Goal: Information Seeking & Learning: Learn about a topic

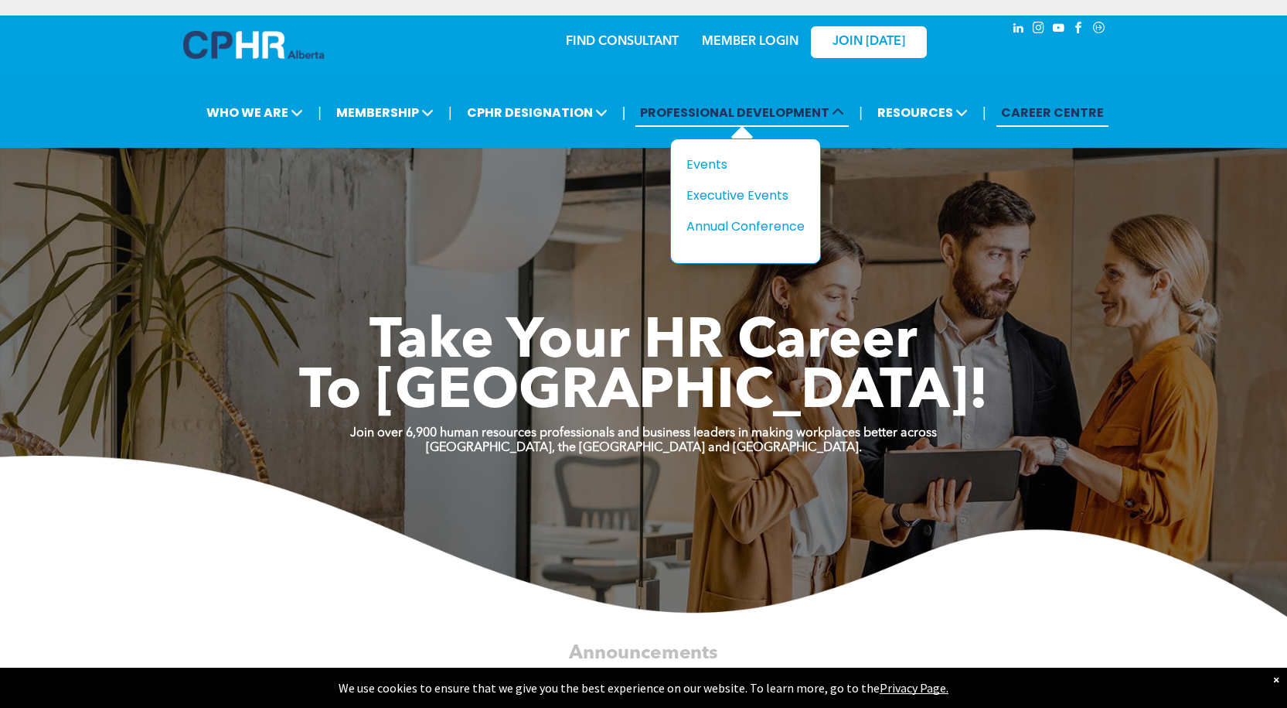
click at [759, 110] on span "PROFESSIONAL DEVELOPMENT" at bounding box center [742, 112] width 213 height 29
click at [722, 164] on div "Events" at bounding box center [740, 164] width 107 height 19
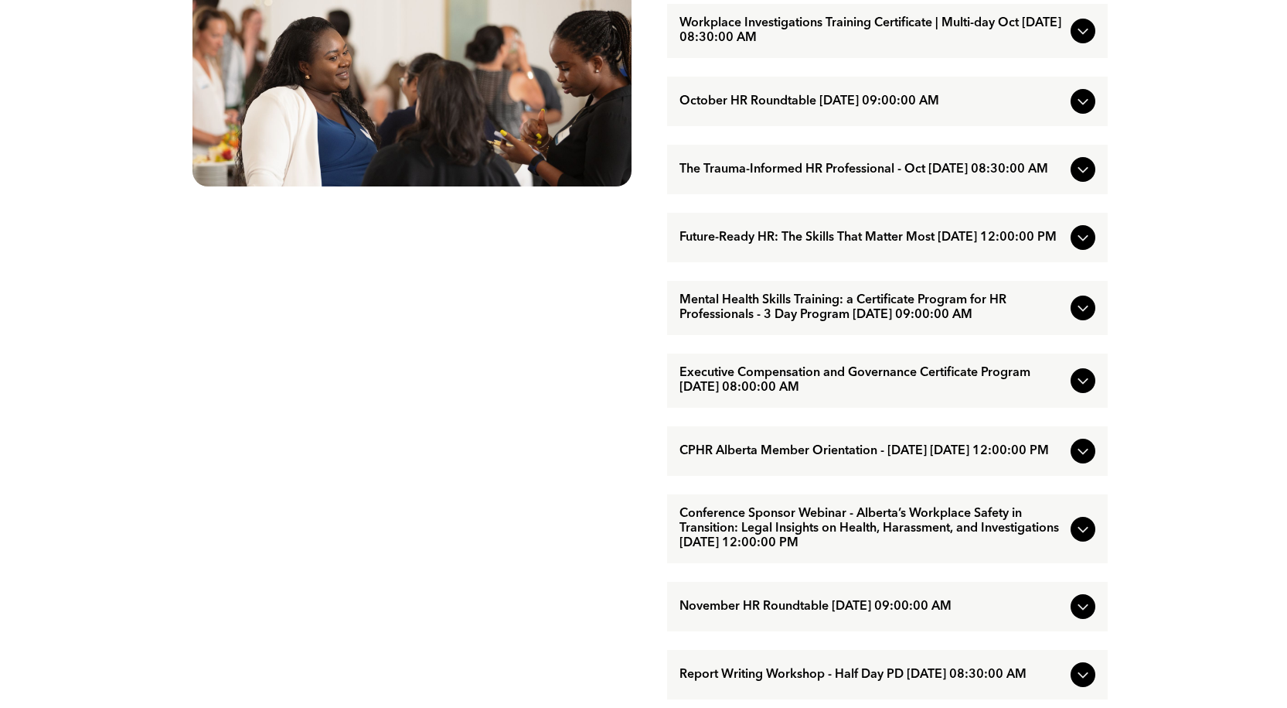
scroll to position [851, 0]
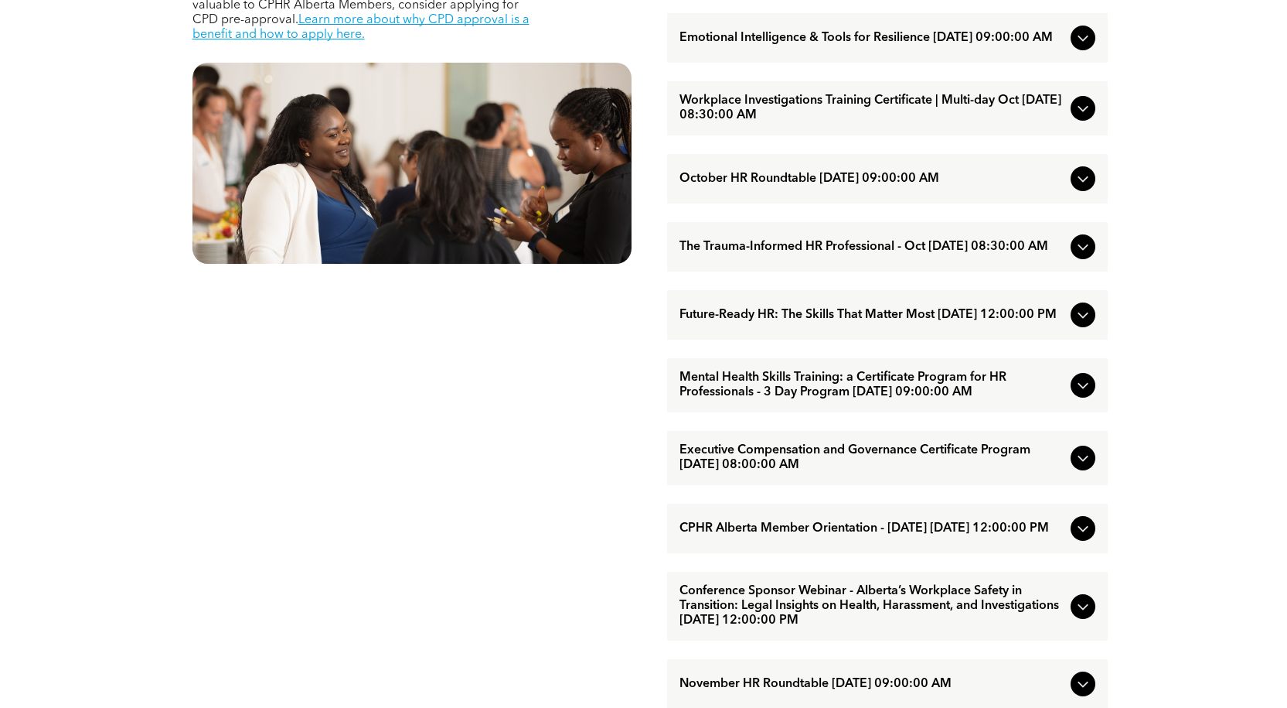
click at [902, 472] on span "Executive Compensation and Governance Certificate Program [DATE] 08:00:00 AM" at bounding box center [872, 457] width 385 height 29
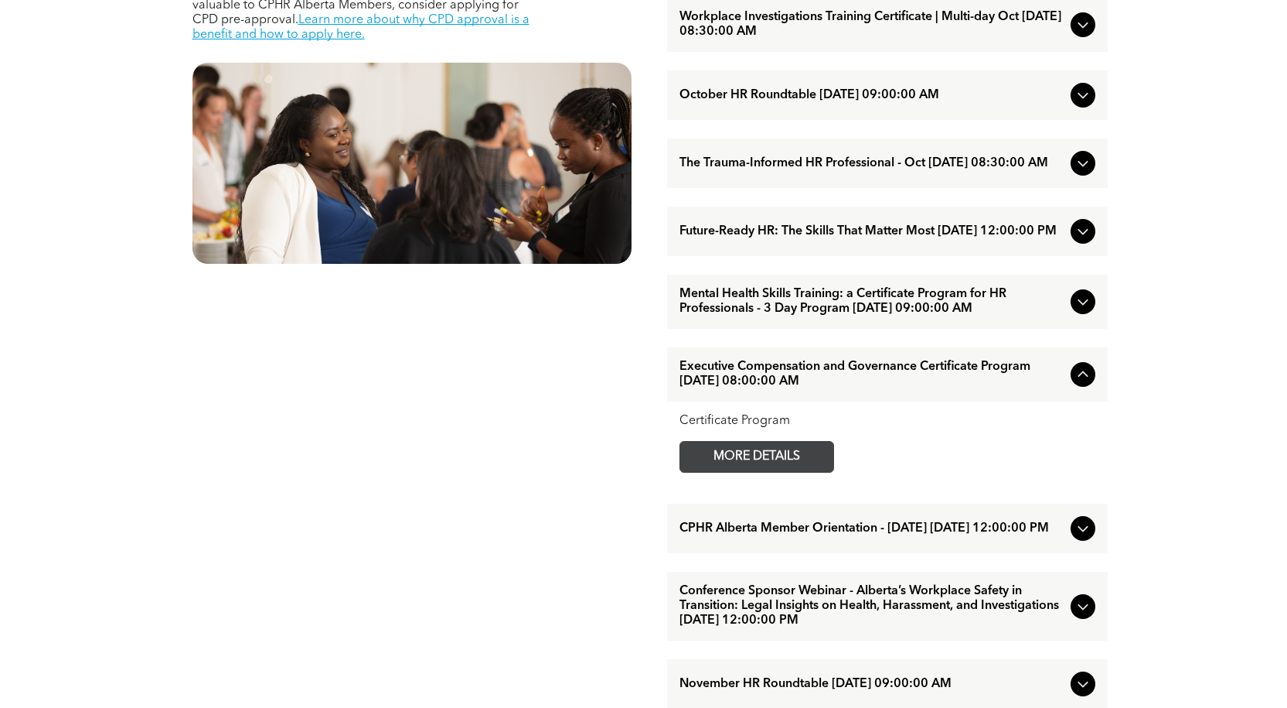
click at [806, 472] on span "MORE DETAILS" at bounding box center [757, 457] width 122 height 30
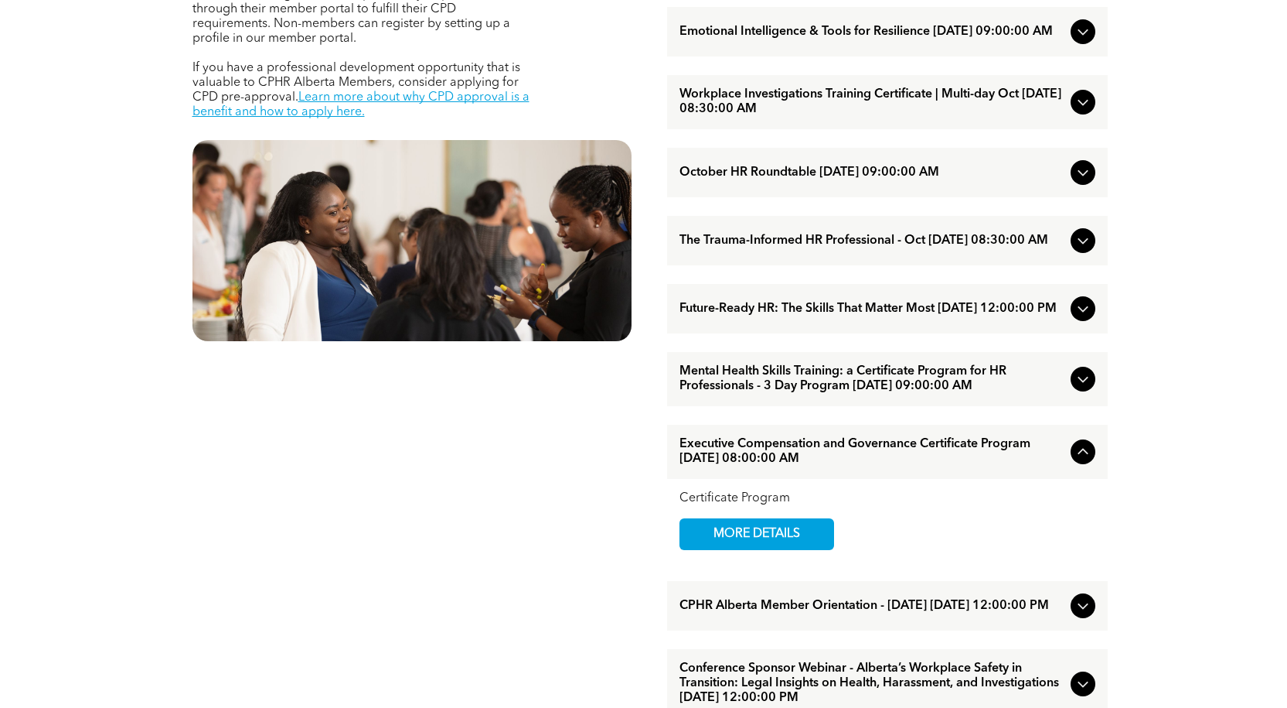
click at [861, 265] on div "The Trauma-Informed HR Professional - Oct [DATE] 08:30:00 AM" at bounding box center [887, 240] width 441 height 49
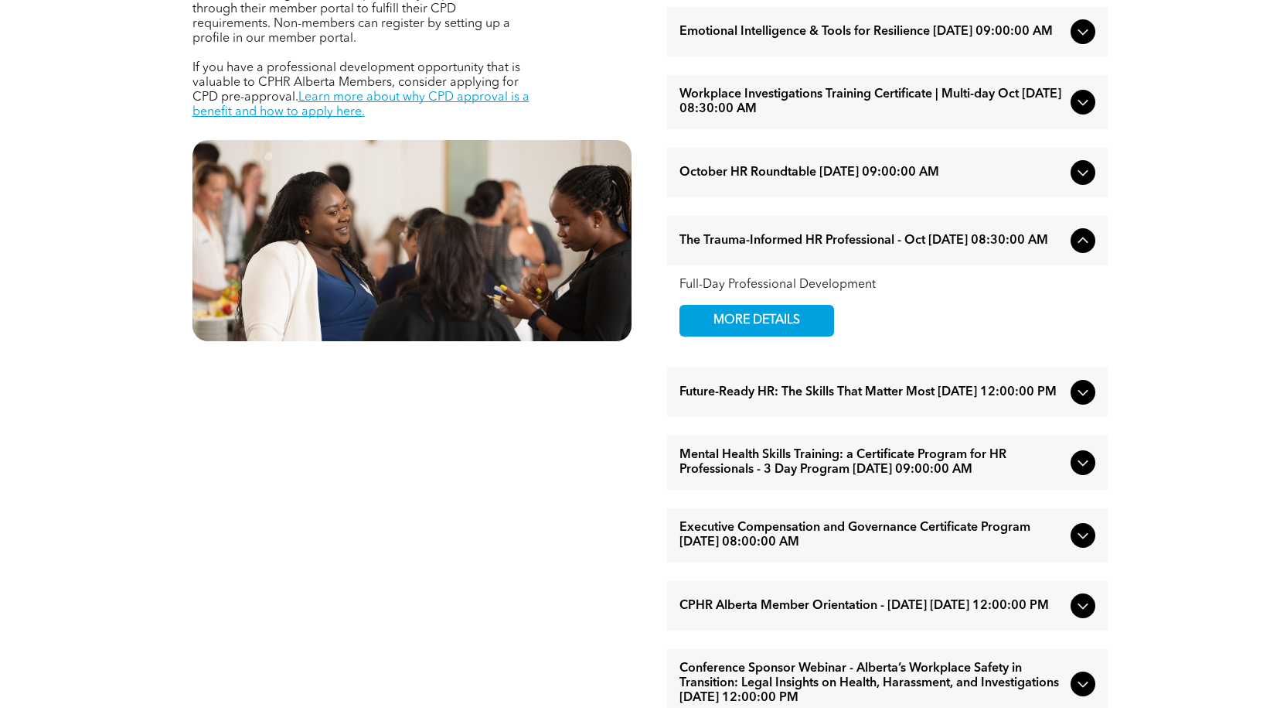
click at [859, 248] on span "The Trauma-Informed HR Professional - Oct [DATE] 08:30:00 AM" at bounding box center [872, 241] width 385 height 15
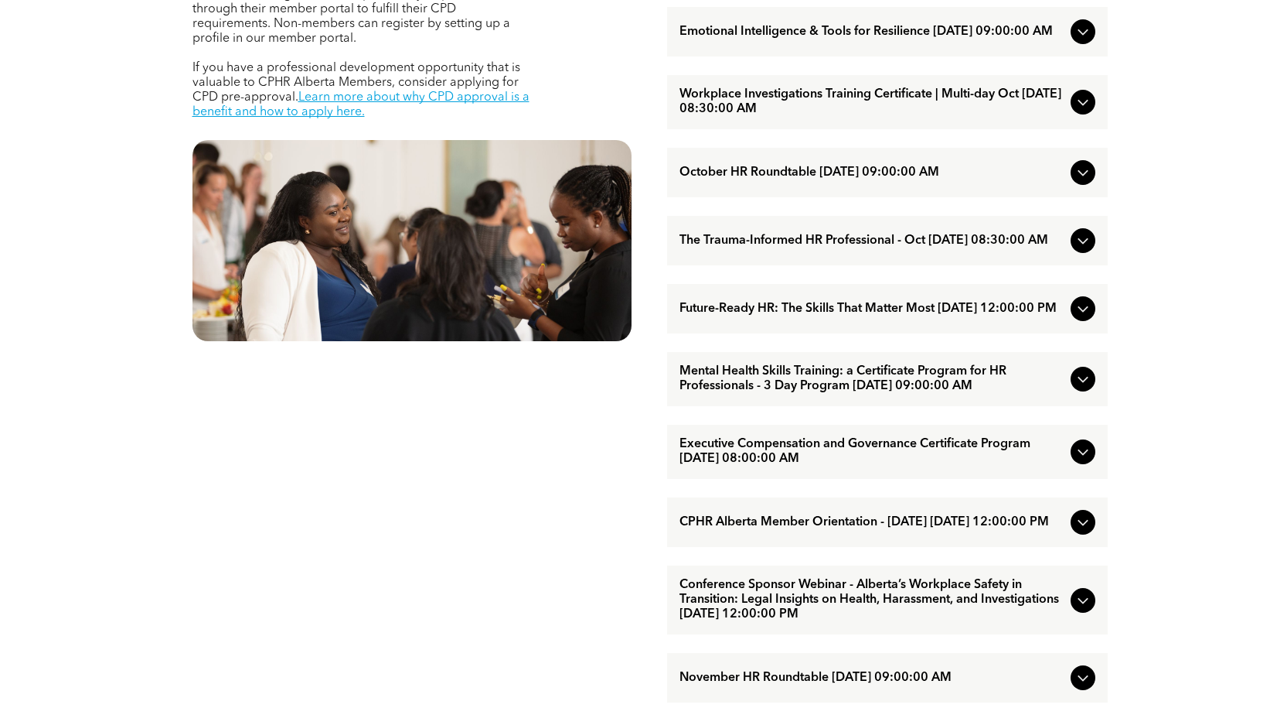
click at [851, 248] on span "The Trauma-Informed HR Professional - Oct [DATE] 08:30:00 AM" at bounding box center [872, 241] width 385 height 15
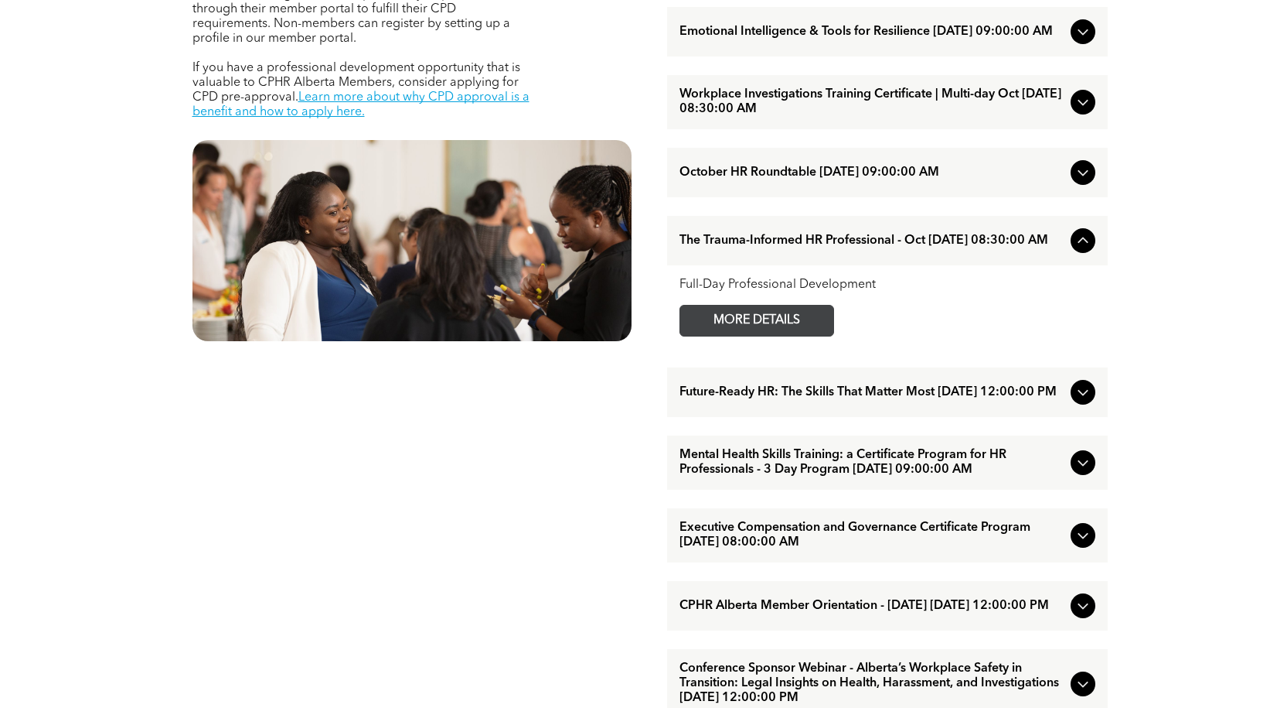
click at [767, 336] on span "MORE DETAILS" at bounding box center [757, 320] width 122 height 30
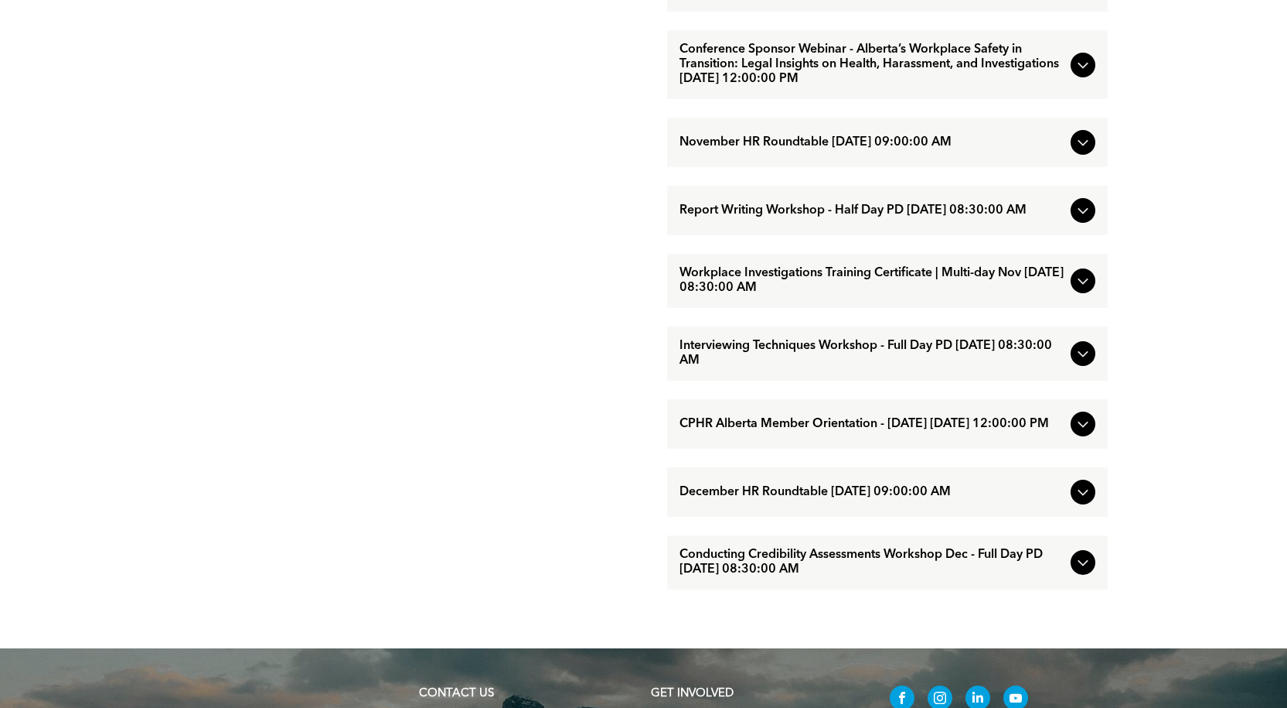
scroll to position [1469, 0]
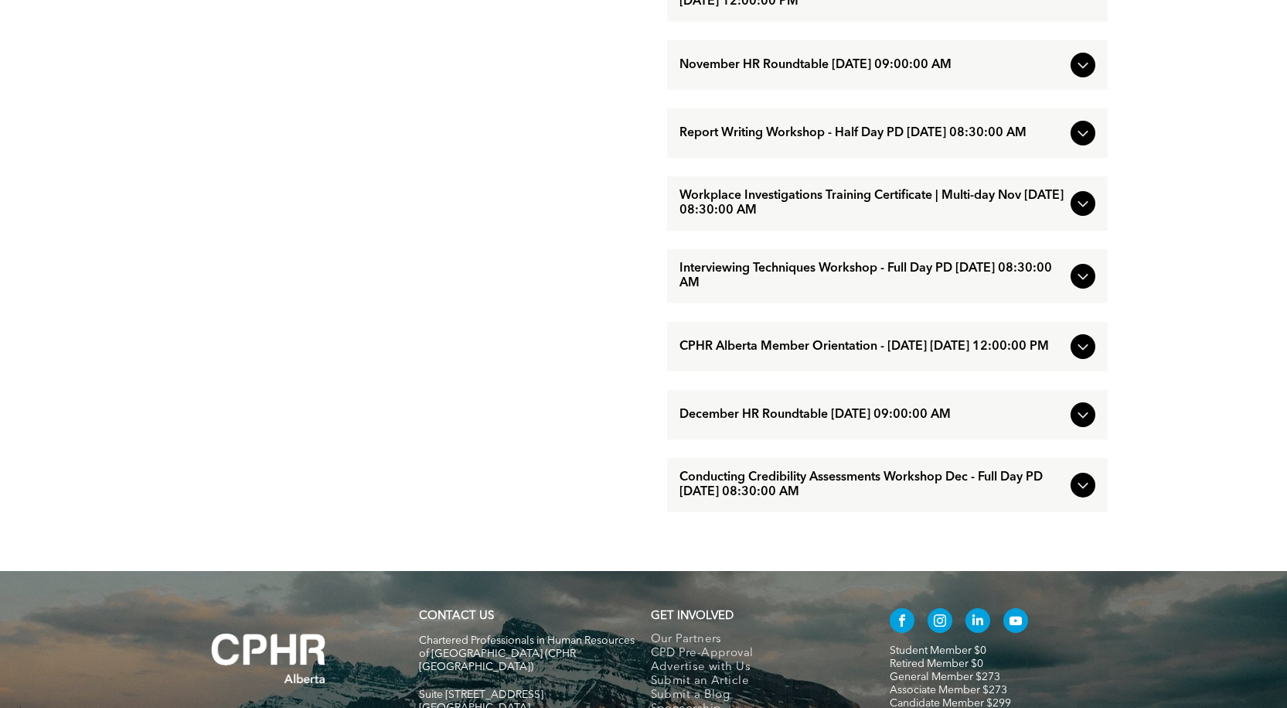
click at [1000, 500] on span "Conducting Credibility Assessments Workshop Dec - Full Day PD [DATE] 08:30:00 AM" at bounding box center [872, 484] width 385 height 29
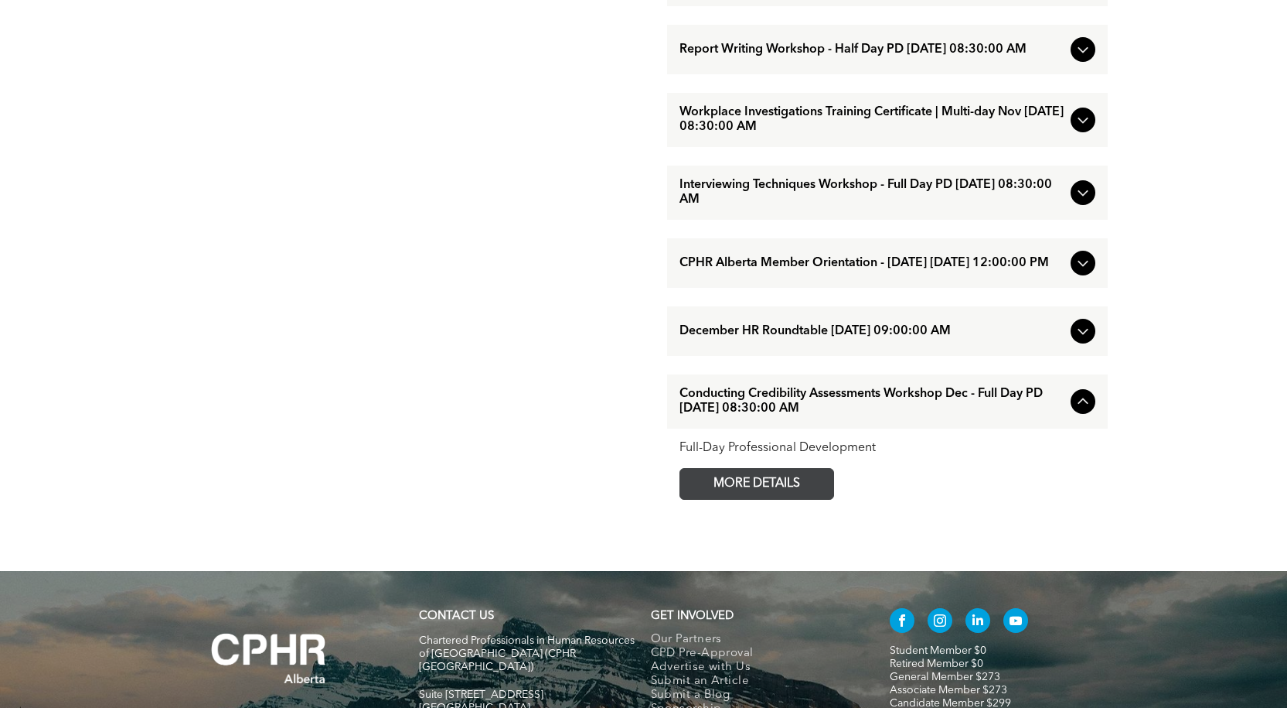
click at [736, 499] on span "MORE DETAILS" at bounding box center [757, 484] width 122 height 30
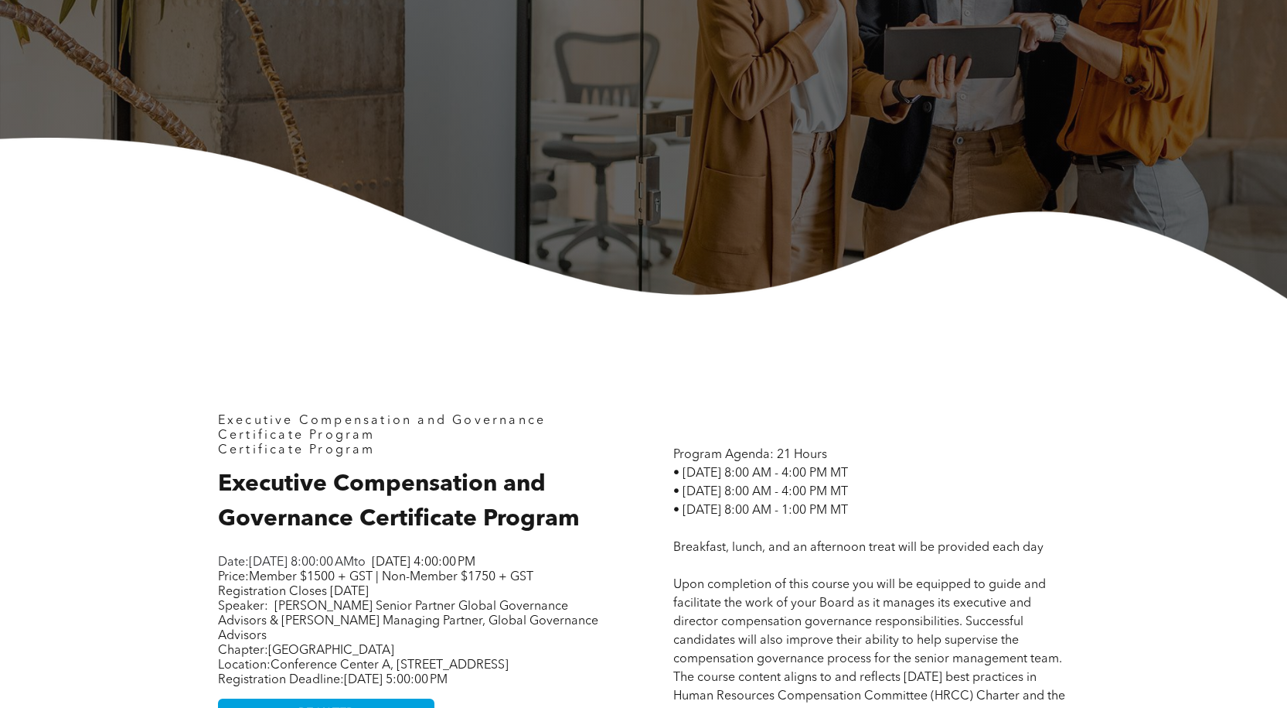
scroll to position [464, 0]
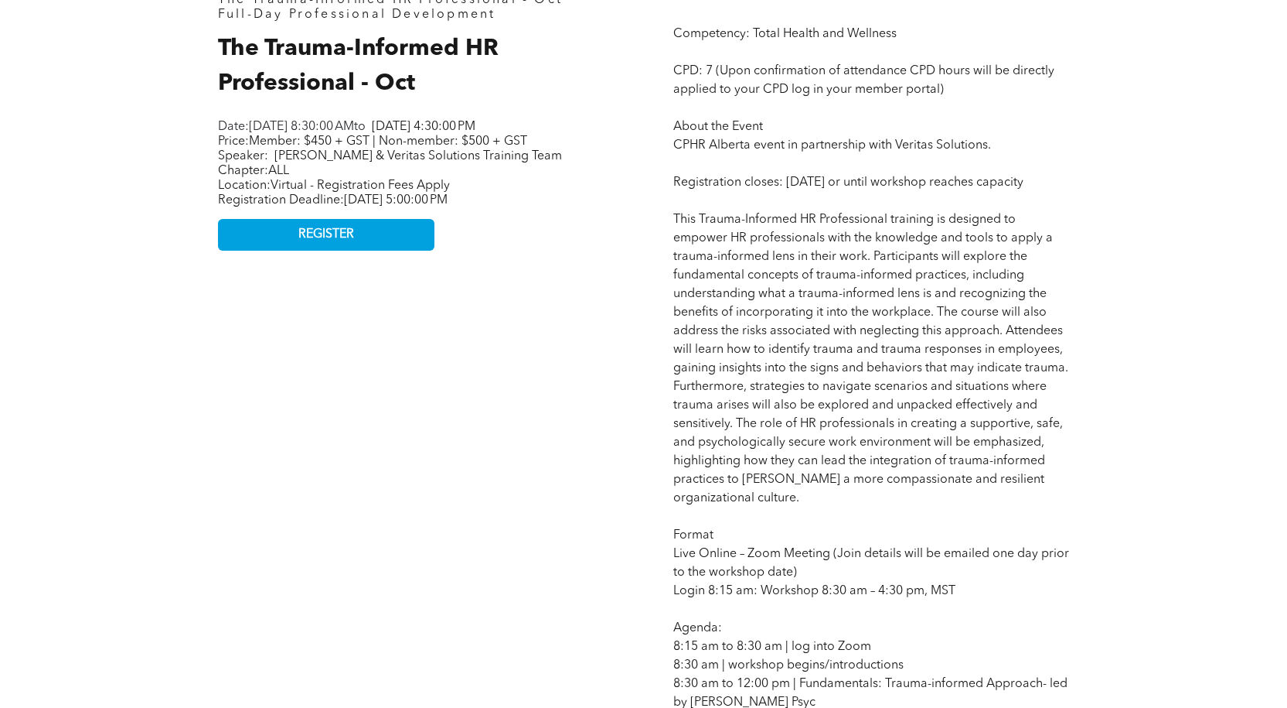
scroll to position [232, 0]
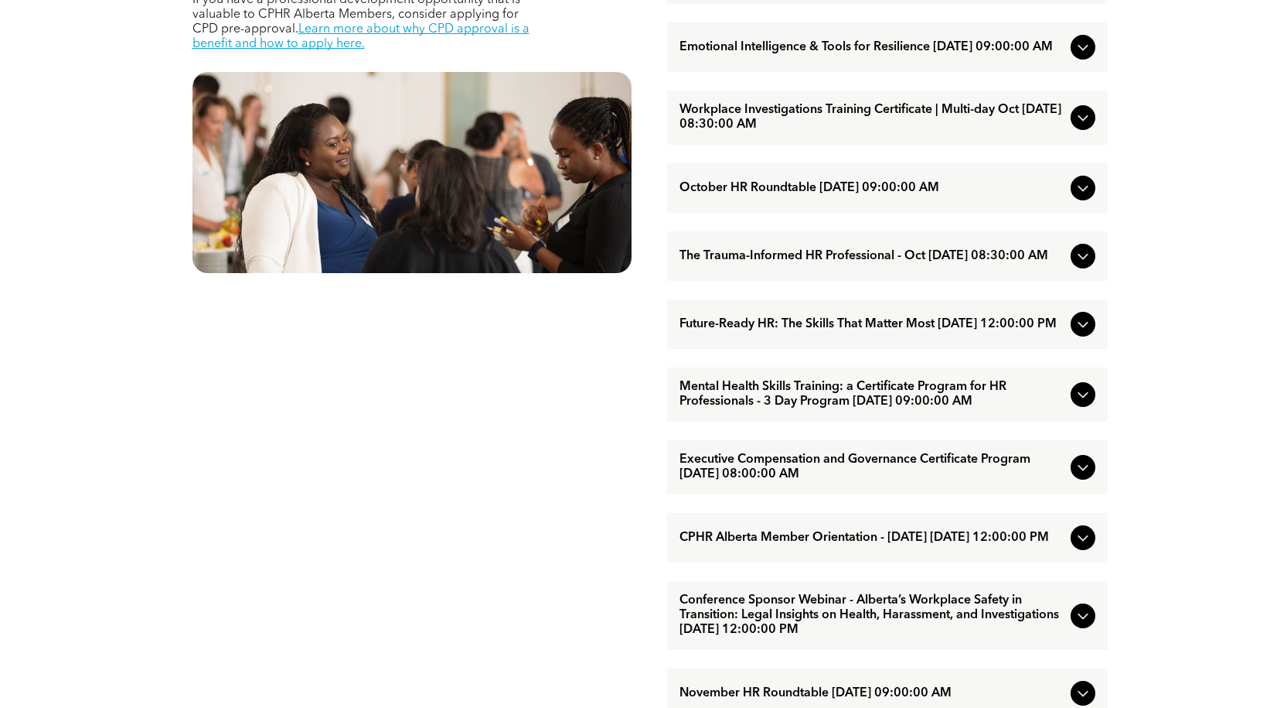
scroll to position [928, 0]
